Goal: Task Accomplishment & Management: Manage account settings

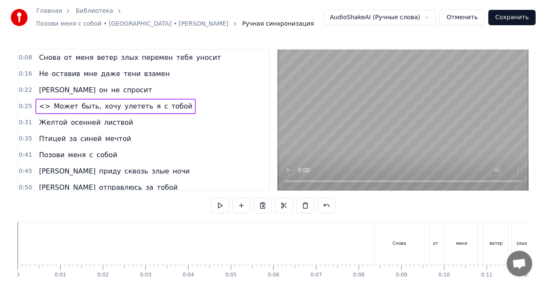
scroll to position [0, 2354]
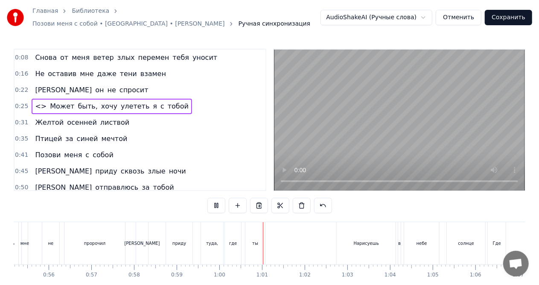
click at [370, 113] on video at bounding box center [399, 119] width 251 height 141
click at [432, 14] on html "Главная Библиотека Позови меня с собой • PALINA • Татьяна Снежина Ручная синхро…" at bounding box center [269, 160] width 539 height 321
click at [431, 15] on html "Главная Библиотека Позови меня с собой • PALINA • Татьяна Снежина Ручная синхро…" at bounding box center [269, 160] width 539 height 321
click at [460, 15] on button "Отменить" at bounding box center [459, 17] width 46 height 15
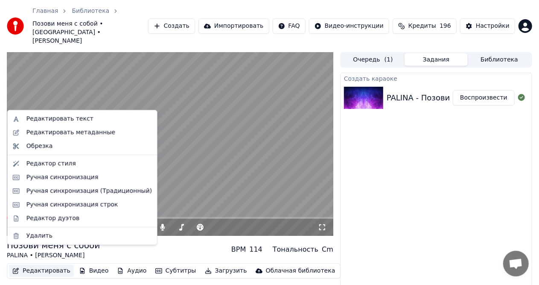
click at [52, 265] on button "Редактировать" at bounding box center [41, 271] width 65 height 12
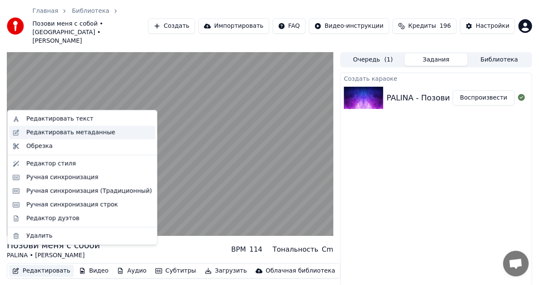
click at [61, 134] on div "Редактировать метаданные" at bounding box center [70, 132] width 89 height 9
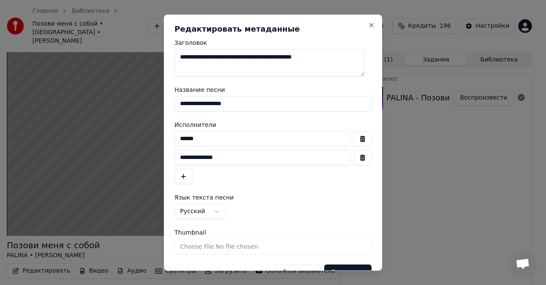
click at [335, 57] on textarea "**********" at bounding box center [269, 62] width 190 height 27
type textarea "**********"
drag, startPoint x: 218, startPoint y: 139, endPoint x: 186, endPoint y: 144, distance: 32.8
click at [186, 144] on input "******" at bounding box center [262, 138] width 176 height 15
type input "*"
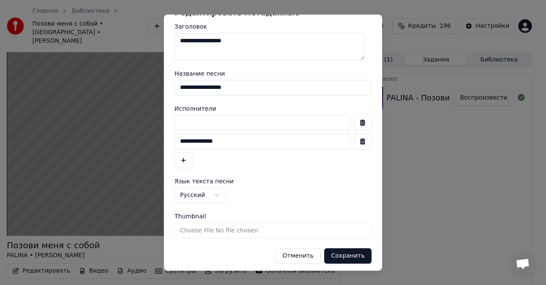
scroll to position [19, 0]
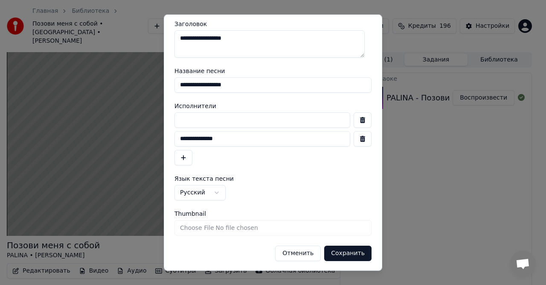
click at [304, 252] on button "Отменить" at bounding box center [298, 252] width 46 height 15
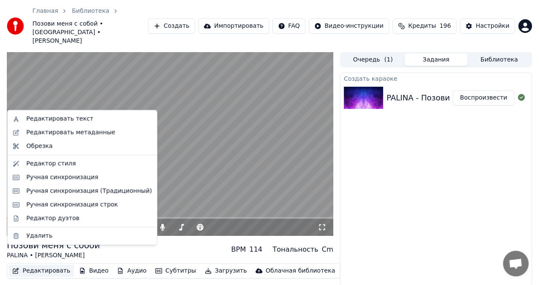
click at [37, 265] on button "Редактировать" at bounding box center [41, 271] width 65 height 12
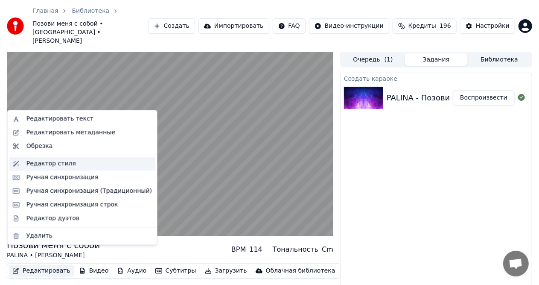
click at [53, 164] on div "Редактор стиля" at bounding box center [50, 163] width 49 height 9
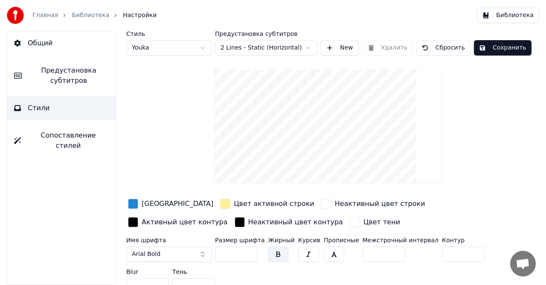
click at [492, 137] on div "Стиль Youka Предустановка субтитров 2 Lines - Static (Horizontal) New Удалить С…" at bounding box center [327, 164] width 403 height 266
click at [444, 44] on button "Сбросить" at bounding box center [443, 47] width 54 height 15
click at [439, 45] on button "Сбросить" at bounding box center [443, 47] width 54 height 15
click at [452, 159] on div "Стиль Youka Предустановка субтитров 2 Lines - Static (Horizontal) New Удалить С…" at bounding box center [327, 164] width 403 height 266
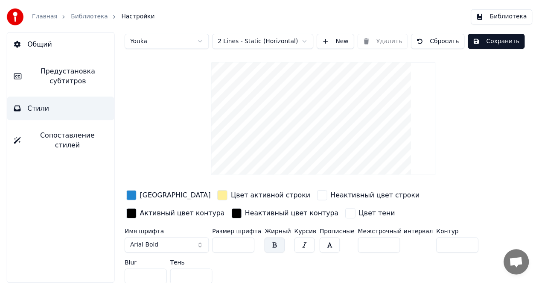
scroll to position [10, 0]
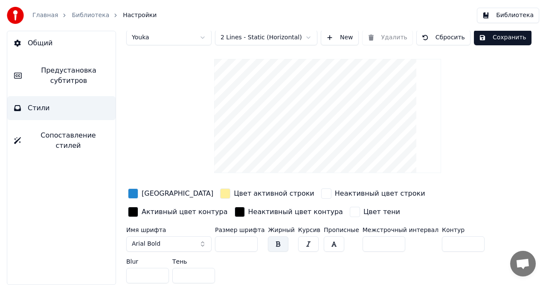
click at [486, 35] on button "Сохранить" at bounding box center [503, 37] width 58 height 15
click at [488, 40] on button "Готово" at bounding box center [497, 37] width 46 height 15
click at [483, 128] on div "Стиль Youka Предустановка субтитров 2 Lines - Static (Horizontal) New Удалить С…" at bounding box center [327, 153] width 403 height 266
click at [514, 18] on button "Библиотека" at bounding box center [508, 15] width 62 height 15
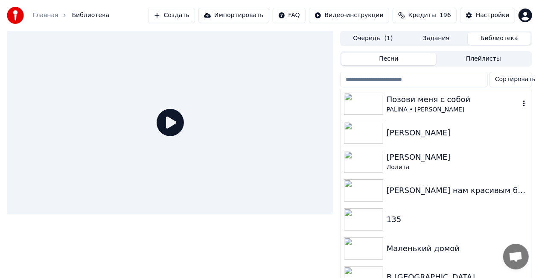
click at [402, 101] on div "Позови меня с собой" at bounding box center [453, 99] width 133 height 12
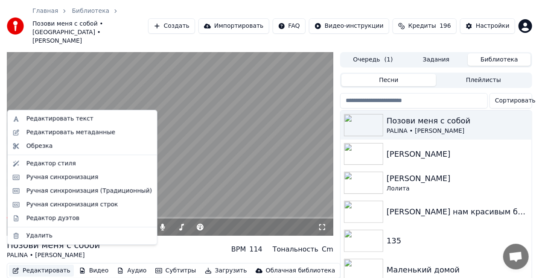
click at [36, 265] on button "Редактировать" at bounding box center [41, 271] width 65 height 12
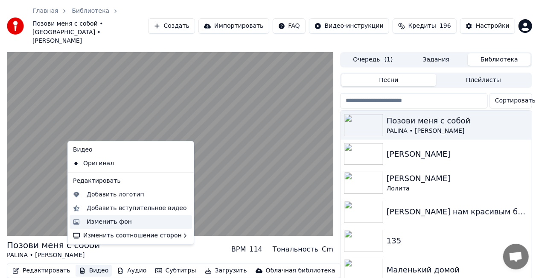
click at [100, 222] on div "Изменить фон" at bounding box center [109, 222] width 45 height 9
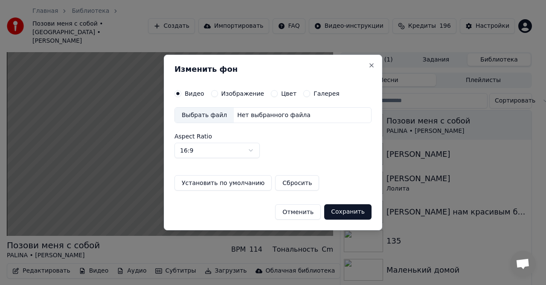
click at [241, 119] on div "Нет выбранного файла" at bounding box center [274, 115] width 80 height 9
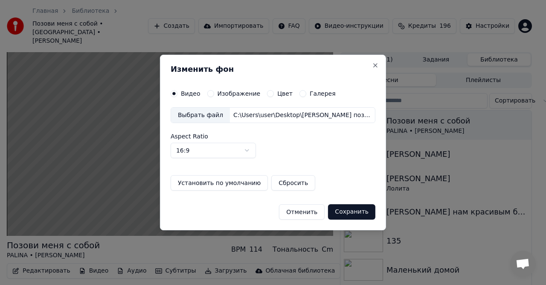
click at [348, 210] on button "Сохранить" at bounding box center [351, 211] width 47 height 15
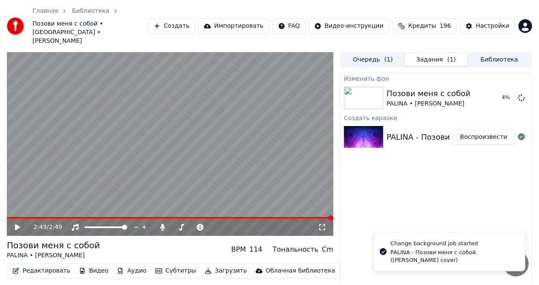
click at [17, 224] on icon at bounding box center [17, 227] width 5 height 6
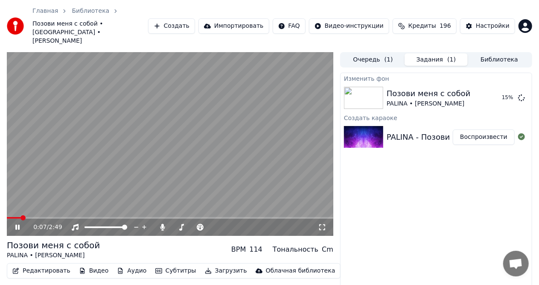
click at [20, 224] on icon at bounding box center [17, 226] width 4 height 5
click at [487, 90] on button "Воспроизвести" at bounding box center [484, 97] width 62 height 15
click at [53, 265] on button "Редактировать" at bounding box center [41, 271] width 65 height 12
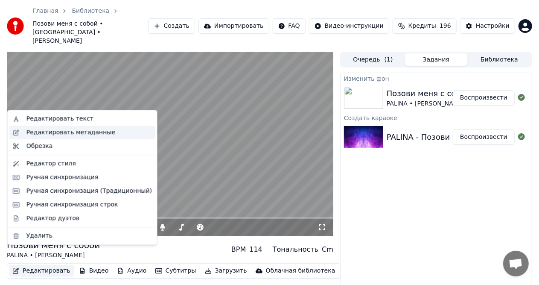
click at [64, 135] on div "Редактировать метаданные" at bounding box center [70, 132] width 89 height 9
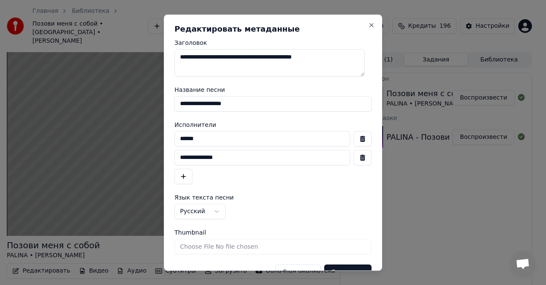
drag, startPoint x: 335, startPoint y: 56, endPoint x: 264, endPoint y: 57, distance: 71.3
click at [264, 57] on textarea "**********" at bounding box center [269, 62] width 190 height 27
click at [205, 58] on textarea "**********" at bounding box center [269, 62] width 190 height 27
type textarea "**********"
click at [354, 137] on button "button" at bounding box center [363, 138] width 18 height 15
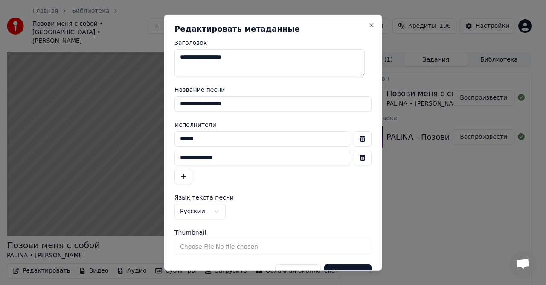
type input "**********"
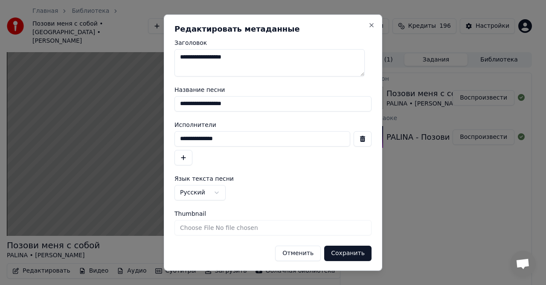
click at [355, 140] on button "button" at bounding box center [363, 138] width 18 height 15
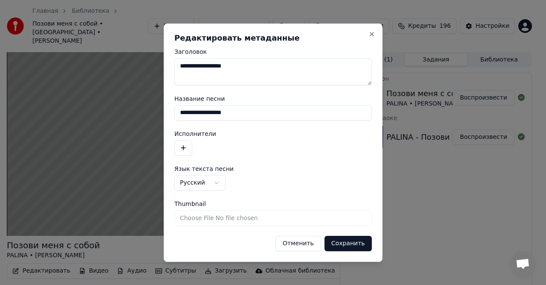
click at [358, 241] on button "Сохранить" at bounding box center [348, 243] width 47 height 15
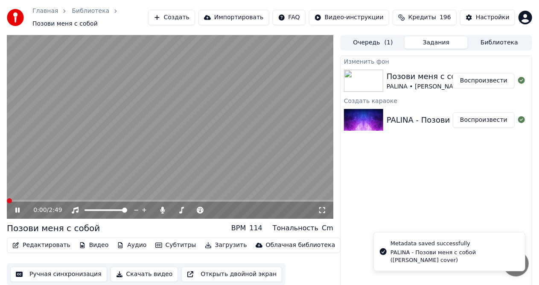
click at [7, 198] on span at bounding box center [9, 200] width 5 height 5
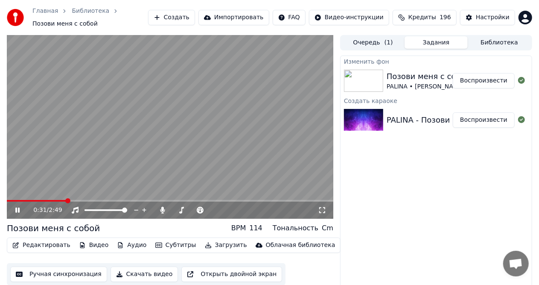
click at [65, 198] on span at bounding box center [67, 200] width 5 height 5
click at [0, 199] on div "0:31 / 2:49 Позови меня с собой BPM 114 Тональность Cm Редактировать Видео Ауди…" at bounding box center [269, 166] width 539 height 262
click at [7, 198] on span at bounding box center [9, 200] width 5 height 5
click at [19, 207] on icon at bounding box center [17, 209] width 4 height 5
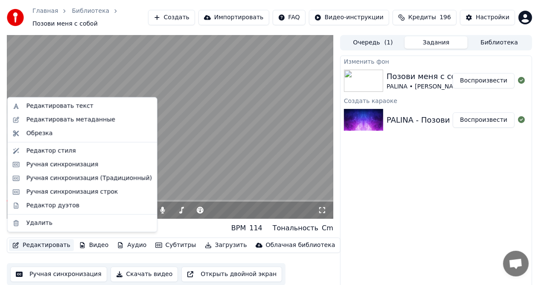
click at [32, 241] on button "Редактировать" at bounding box center [41, 245] width 65 height 12
click at [77, 107] on div "Редактировать текст" at bounding box center [59, 106] width 67 height 9
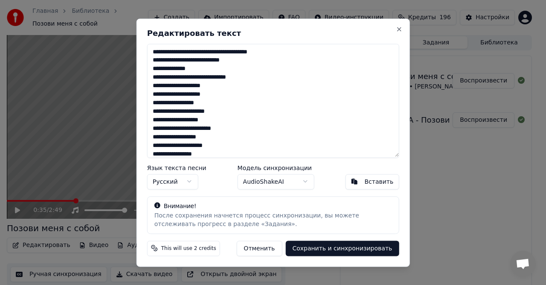
click at [189, 79] on textarea "**********" at bounding box center [273, 101] width 252 height 114
click at [237, 77] on textarea "**********" at bounding box center [273, 101] width 252 height 114
type textarea "**********"
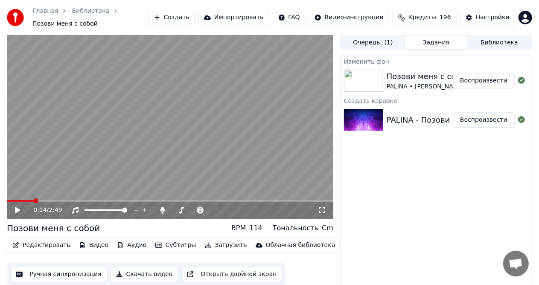
click at [34, 200] on span at bounding box center [20, 201] width 27 height 2
drag, startPoint x: 15, startPoint y: 205, endPoint x: 19, endPoint y: 205, distance: 4.3
click at [15, 206] on icon at bounding box center [24, 209] width 20 height 7
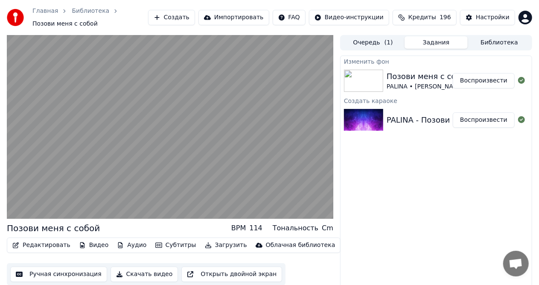
click at [178, 135] on video at bounding box center [170, 126] width 326 height 183
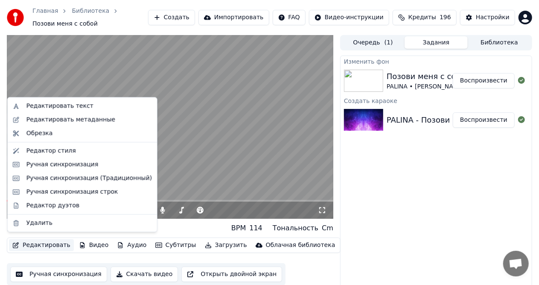
click at [37, 241] on button "Редактировать" at bounding box center [41, 245] width 65 height 12
click at [65, 105] on div "Редактировать текст" at bounding box center [59, 106] width 67 height 9
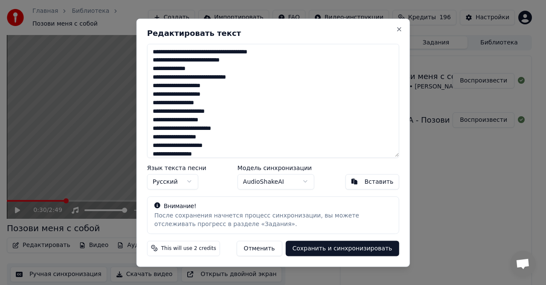
click at [189, 78] on textarea "**********" at bounding box center [273, 101] width 252 height 114
drag, startPoint x: 237, startPoint y: 76, endPoint x: 230, endPoint y: 77, distance: 7.3
click at [230, 77] on textarea "**********" at bounding box center [273, 101] width 252 height 114
type textarea "**********"
click at [343, 248] on button "Сохранить и синхронизировать" at bounding box center [341, 247] width 113 height 15
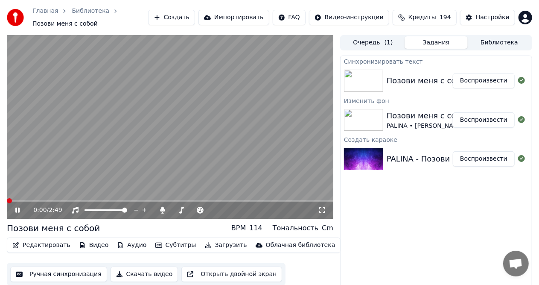
click at [7, 203] on span at bounding box center [9, 200] width 5 height 5
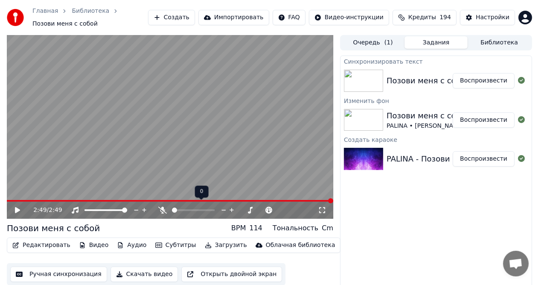
click at [172, 209] on span at bounding box center [172, 210] width 0 height 2
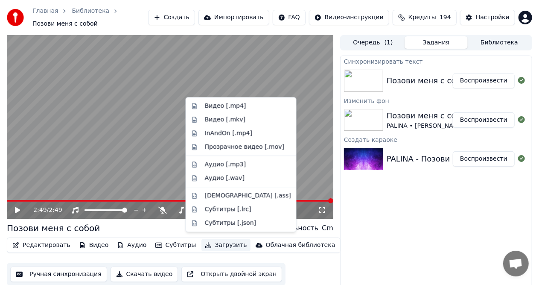
click at [206, 240] on button "Загрузить" at bounding box center [225, 245] width 49 height 12
click at [218, 108] on div "Видео [.mp4]" at bounding box center [225, 106] width 41 height 9
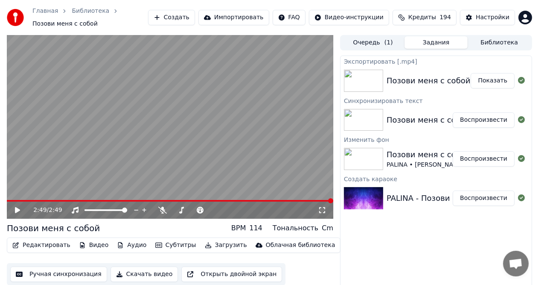
click at [209, 239] on button "Загрузить" at bounding box center [225, 245] width 49 height 12
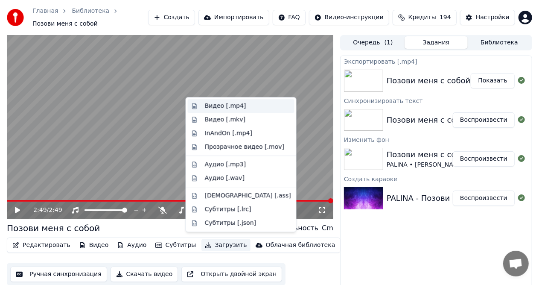
click at [221, 106] on div "Видео [.mp4]" at bounding box center [225, 106] width 41 height 9
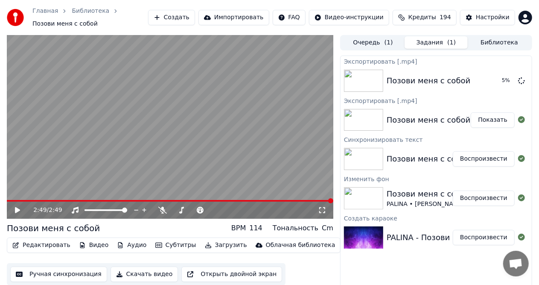
click at [491, 113] on button "Показать" at bounding box center [493, 119] width 44 height 15
click at [495, 75] on button "Показать" at bounding box center [493, 80] width 44 height 15
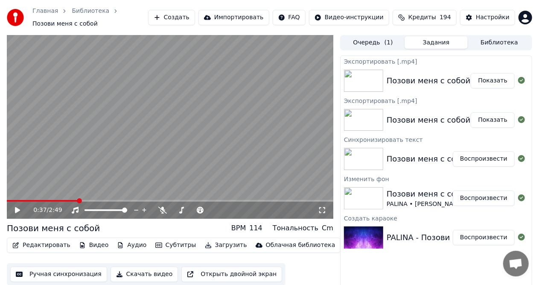
click at [77, 200] on span at bounding box center [42, 201] width 71 height 2
click at [16, 207] on icon at bounding box center [17, 210] width 5 height 6
click at [16, 207] on icon at bounding box center [17, 209] width 4 height 5
click at [16, 207] on icon at bounding box center [17, 210] width 5 height 6
click at [16, 207] on icon at bounding box center [17, 209] width 4 height 5
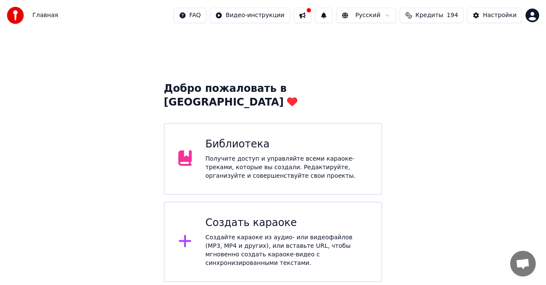
click at [244, 154] on div "Получите доступ и управляйте всеми караоке-треками, которые вы создали. Редакти…" at bounding box center [287, 167] width 163 height 26
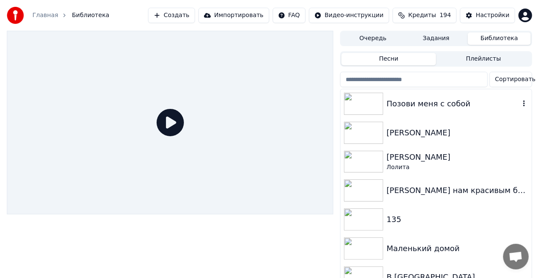
click at [365, 102] on img at bounding box center [363, 104] width 39 height 22
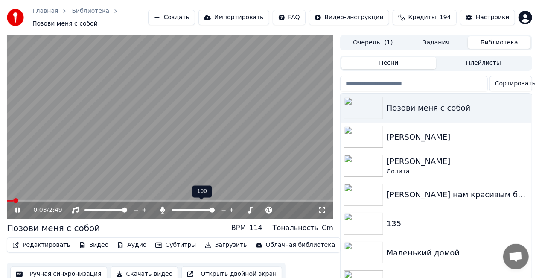
click at [215, 207] on span at bounding box center [211, 209] width 5 height 5
click at [284, 243] on div "Облачная библиотека" at bounding box center [301, 245] width 70 height 9
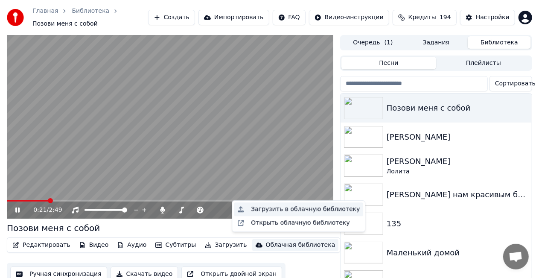
click at [301, 209] on div "Загрузить в облачную библиотеку" at bounding box center [305, 209] width 109 height 9
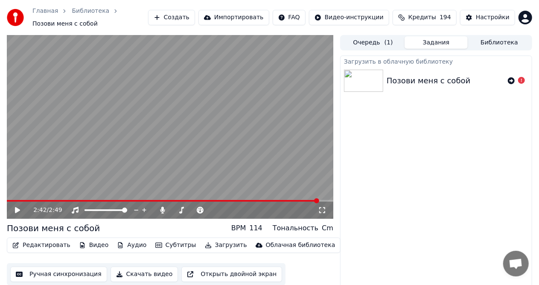
click at [17, 207] on icon at bounding box center [17, 210] width 5 height 6
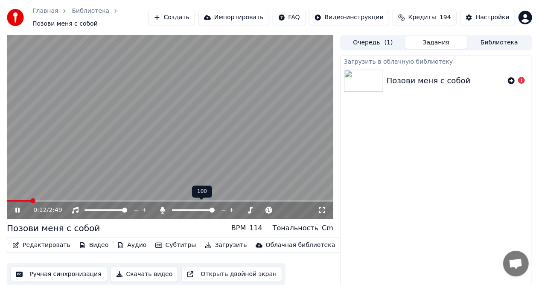
drag, startPoint x: 183, startPoint y: 202, endPoint x: 178, endPoint y: 206, distance: 5.8
click at [178, 206] on div at bounding box center [201, 210] width 69 height 9
click at [177, 209] on span at bounding box center [174, 210] width 5 height 2
click at [180, 207] on span at bounding box center [181, 209] width 5 height 5
